Goal: Information Seeking & Learning: Learn about a topic

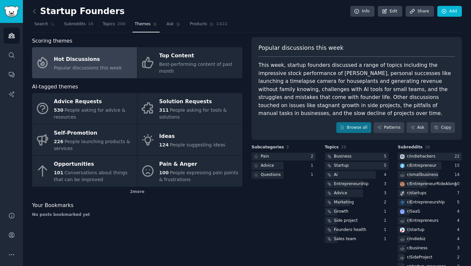
click at [242, 38] on div "Scoring themes" at bounding box center [137, 41] width 210 height 8
click at [34, 12] on icon at bounding box center [34, 11] width 2 height 4
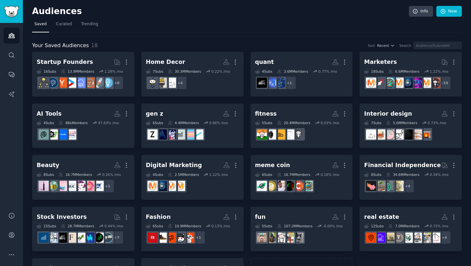
click at [138, 41] on div "Your Saved Audiences 18 Sort Recent Search Startup Founders More 16 Sub s 13.9M…" at bounding box center [247, 167] width 430 height 270
click at [427, 47] on input "text" at bounding box center [438, 46] width 48 height 8
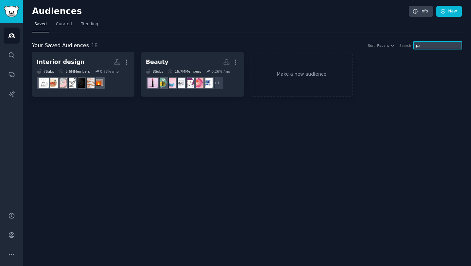
type input "p"
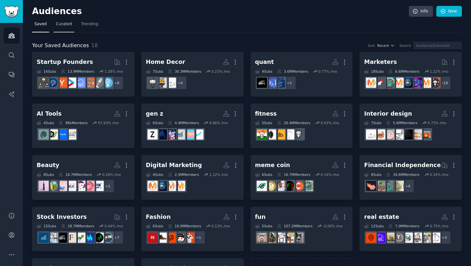
click at [57, 25] on span "Curated" at bounding box center [64, 24] width 16 height 6
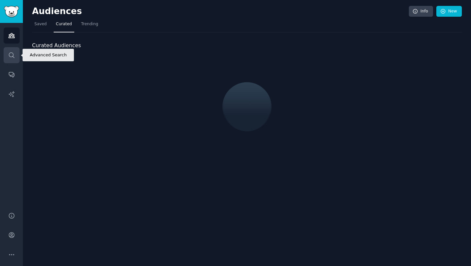
click at [11, 54] on icon "Sidebar" at bounding box center [11, 55] width 7 height 7
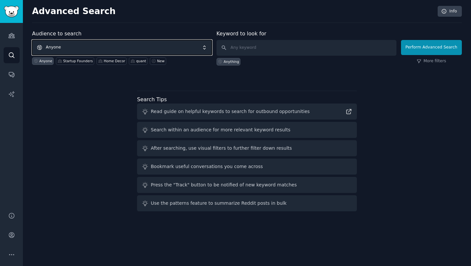
click at [95, 47] on span "Anyone" at bounding box center [122, 47] width 180 height 15
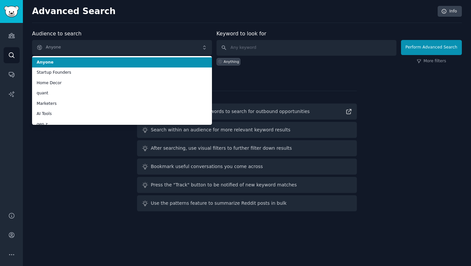
click at [91, 61] on span "Anyone" at bounding box center [122, 63] width 171 height 6
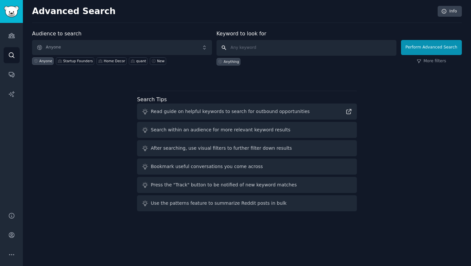
click at [239, 47] on input "text" at bounding box center [307, 48] width 180 height 16
type input "looking for solution"
click at [266, 62] on div "Anything" at bounding box center [307, 61] width 180 height 10
click at [418, 44] on button "Perform Advanced Search" at bounding box center [431, 47] width 61 height 15
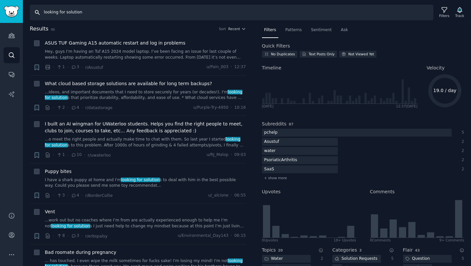
drag, startPoint x: 97, startPoint y: 13, endPoint x: 35, endPoint y: 12, distance: 61.5
click at [35, 12] on input "looking for solution" at bounding box center [232, 13] width 404 height 16
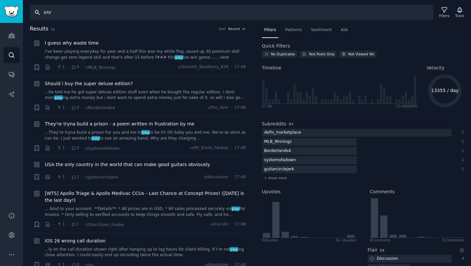
click at [49, 11] on input "pay" at bounding box center [232, 13] width 404 height 16
type input "solution"
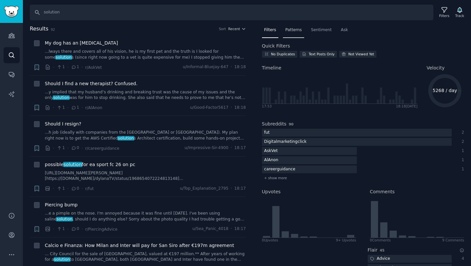
click at [294, 29] on span "Patterns" at bounding box center [293, 30] width 16 height 6
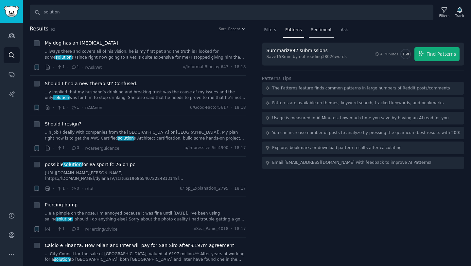
click at [331, 31] on div "Sentiment" at bounding box center [321, 31] width 25 height 13
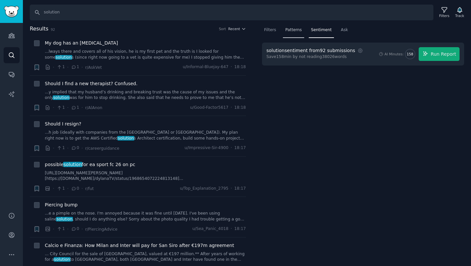
click at [295, 28] on span "Patterns" at bounding box center [293, 30] width 16 height 6
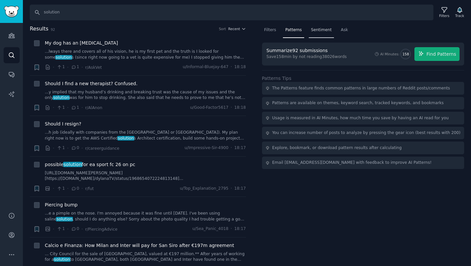
click at [315, 29] on span "Sentiment" at bounding box center [321, 30] width 21 height 6
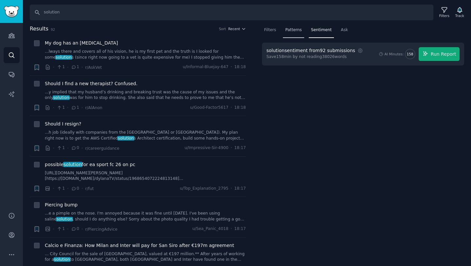
click at [294, 29] on span "Patterns" at bounding box center [293, 30] width 16 height 6
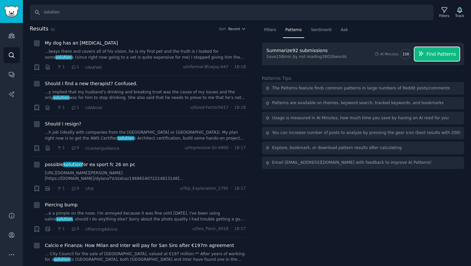
click at [426, 54] on button "Find Patterns" at bounding box center [437, 54] width 45 height 14
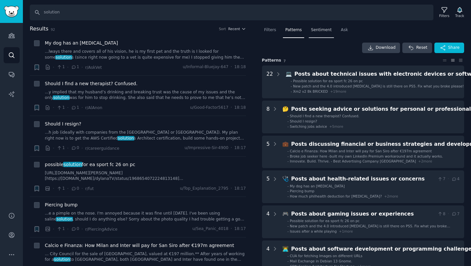
click at [319, 31] on span "Sentiment" at bounding box center [321, 30] width 21 height 6
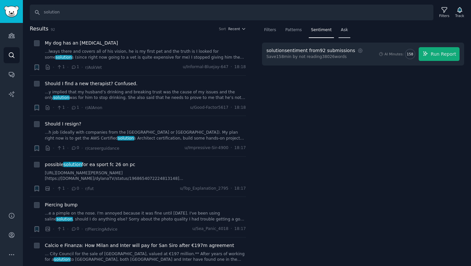
click at [340, 33] on div "Ask" at bounding box center [345, 31] width 12 height 13
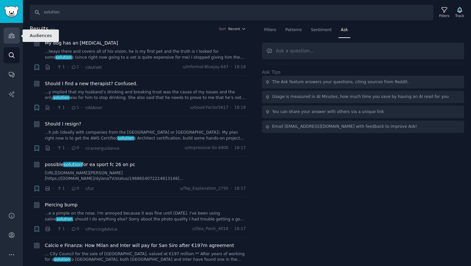
click at [9, 32] on link "Audiences" at bounding box center [12, 35] width 16 height 16
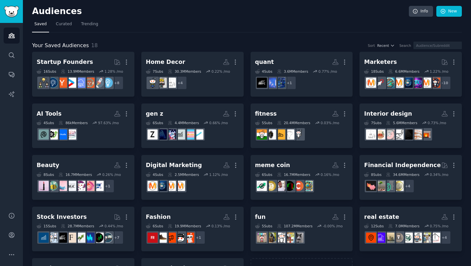
click at [138, 40] on div "Your Saved Audiences 18 Sort Recent Search Startup Founders More 16 Sub s 13.9M…" at bounding box center [247, 167] width 430 height 270
click at [12, 217] on icon "Sidebar" at bounding box center [11, 215] width 5 height 5
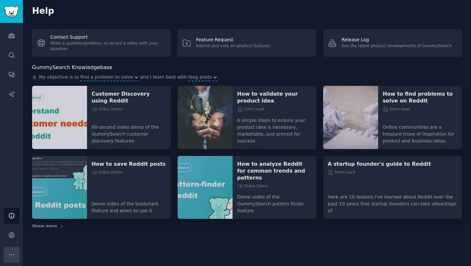
click at [10, 255] on icon "Sidebar" at bounding box center [11, 254] width 7 height 7
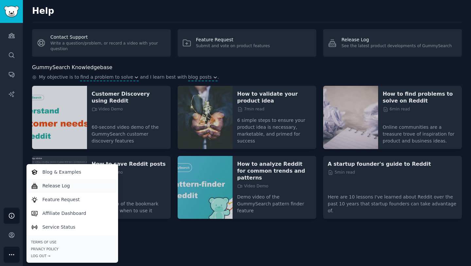
click at [48, 185] on p "Release Log" at bounding box center [56, 185] width 27 height 7
click at [76, 200] on p "Feature Request" at bounding box center [61, 199] width 37 height 7
